Goal: Task Accomplishment & Management: Manage account settings

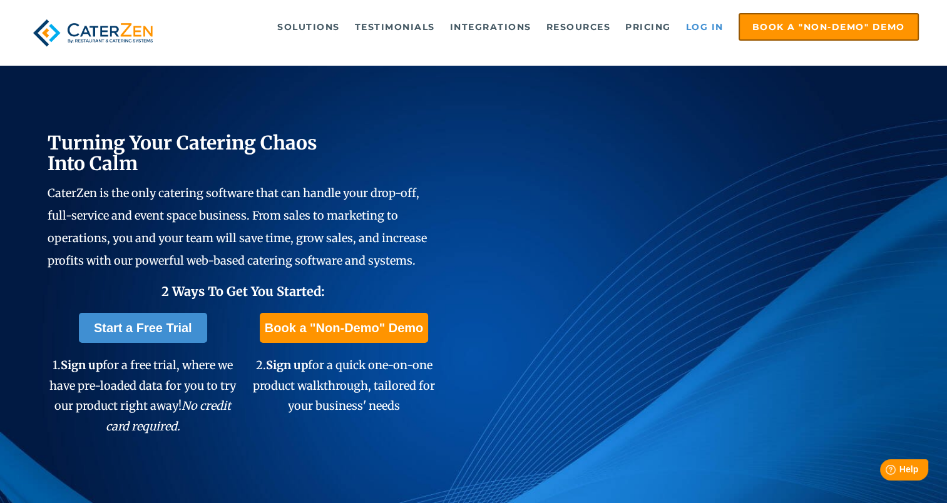
click at [712, 28] on link "Log in" at bounding box center [705, 26] width 50 height 25
click at [696, 27] on link "Log in" at bounding box center [705, 26] width 50 height 25
click at [698, 27] on link "Log in" at bounding box center [705, 26] width 50 height 25
click at [694, 30] on link "Log in" at bounding box center [705, 26] width 50 height 25
click at [706, 28] on link "Log in" at bounding box center [705, 26] width 50 height 25
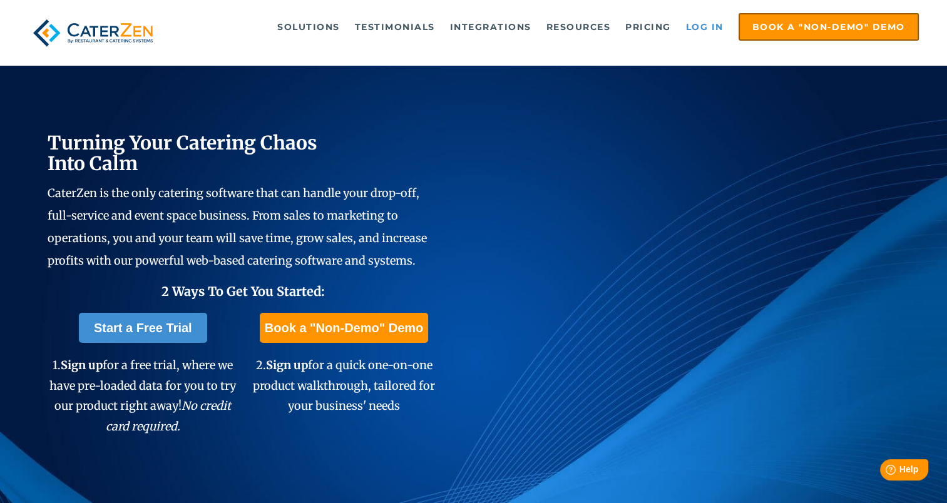
click at [711, 29] on link "Log in" at bounding box center [705, 26] width 50 height 25
